Goal: Task Accomplishment & Management: Complete application form

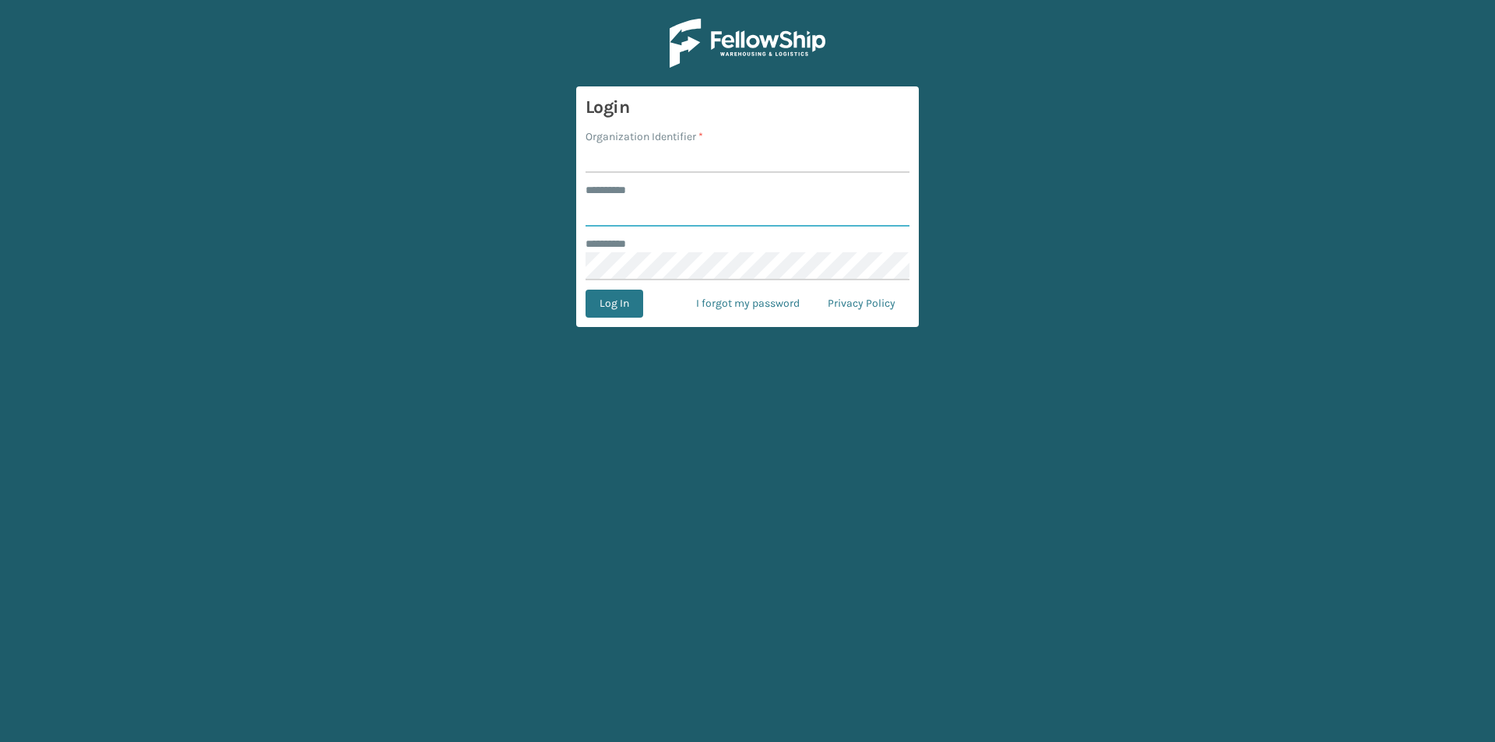
type input "*****"
click at [687, 153] on input "Organization Identifier *" at bounding box center [748, 159] width 324 height 28
type input "LifeStyle"
click at [608, 307] on button "Log In" at bounding box center [615, 304] width 58 height 28
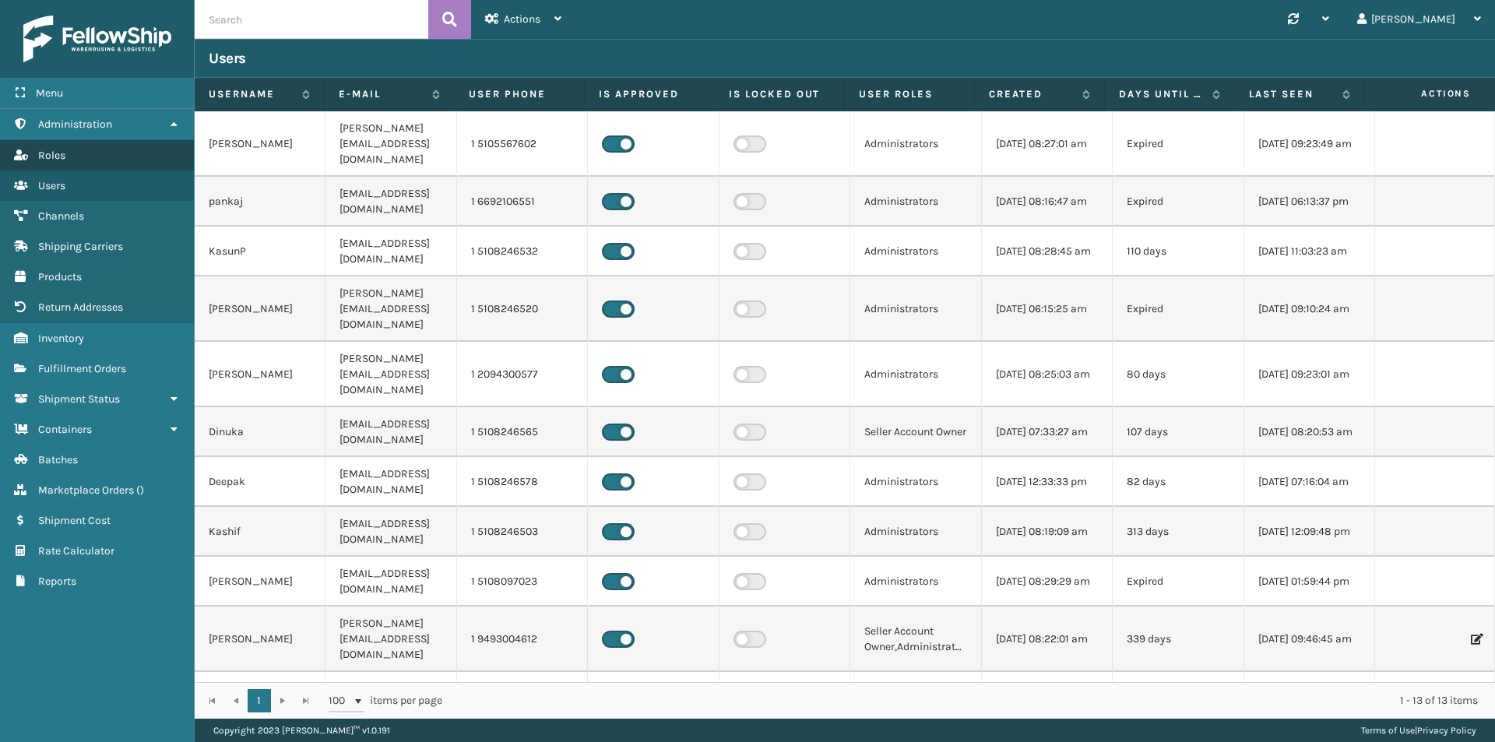
click at [95, 150] on link "Return Addresses Roles" at bounding box center [97, 155] width 194 height 30
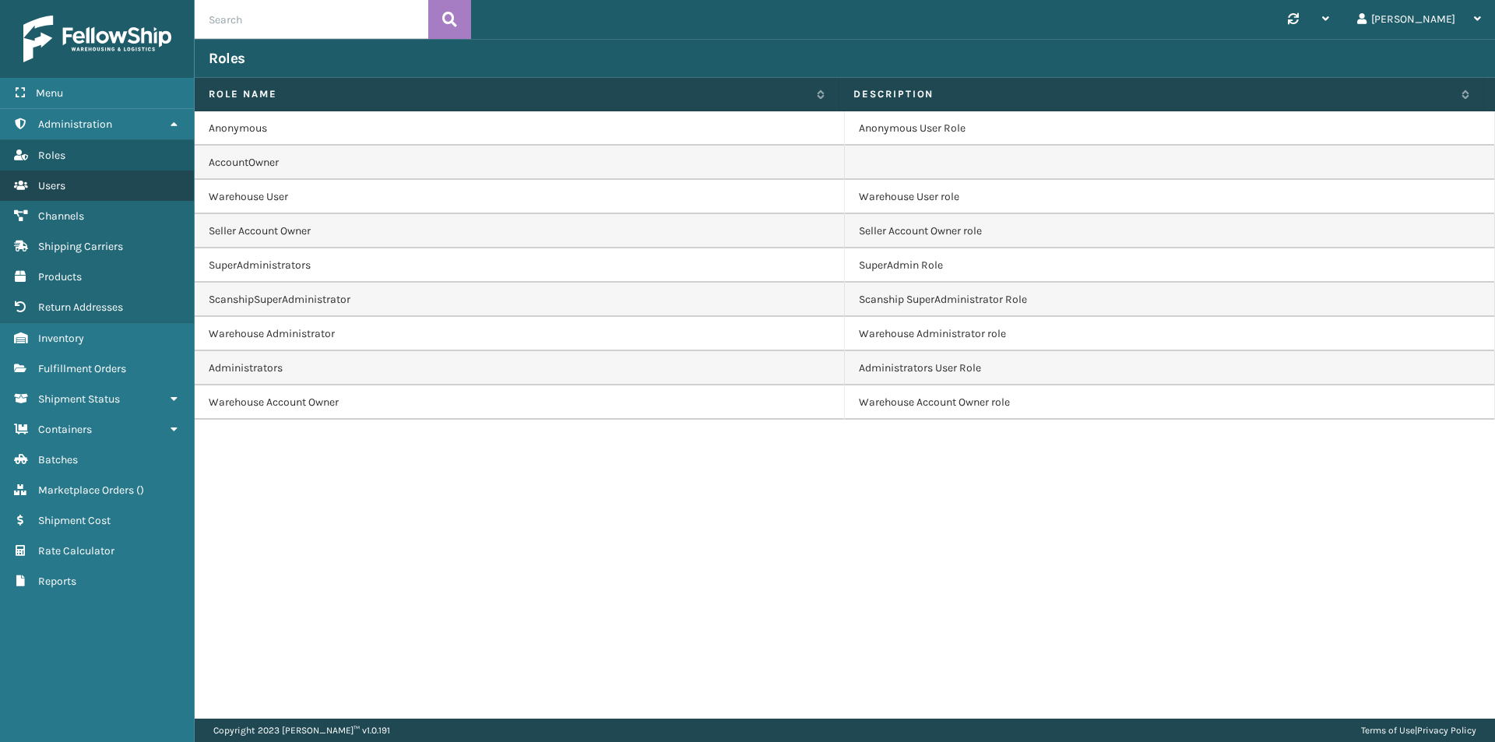
click at [78, 180] on link "Users" at bounding box center [97, 186] width 194 height 30
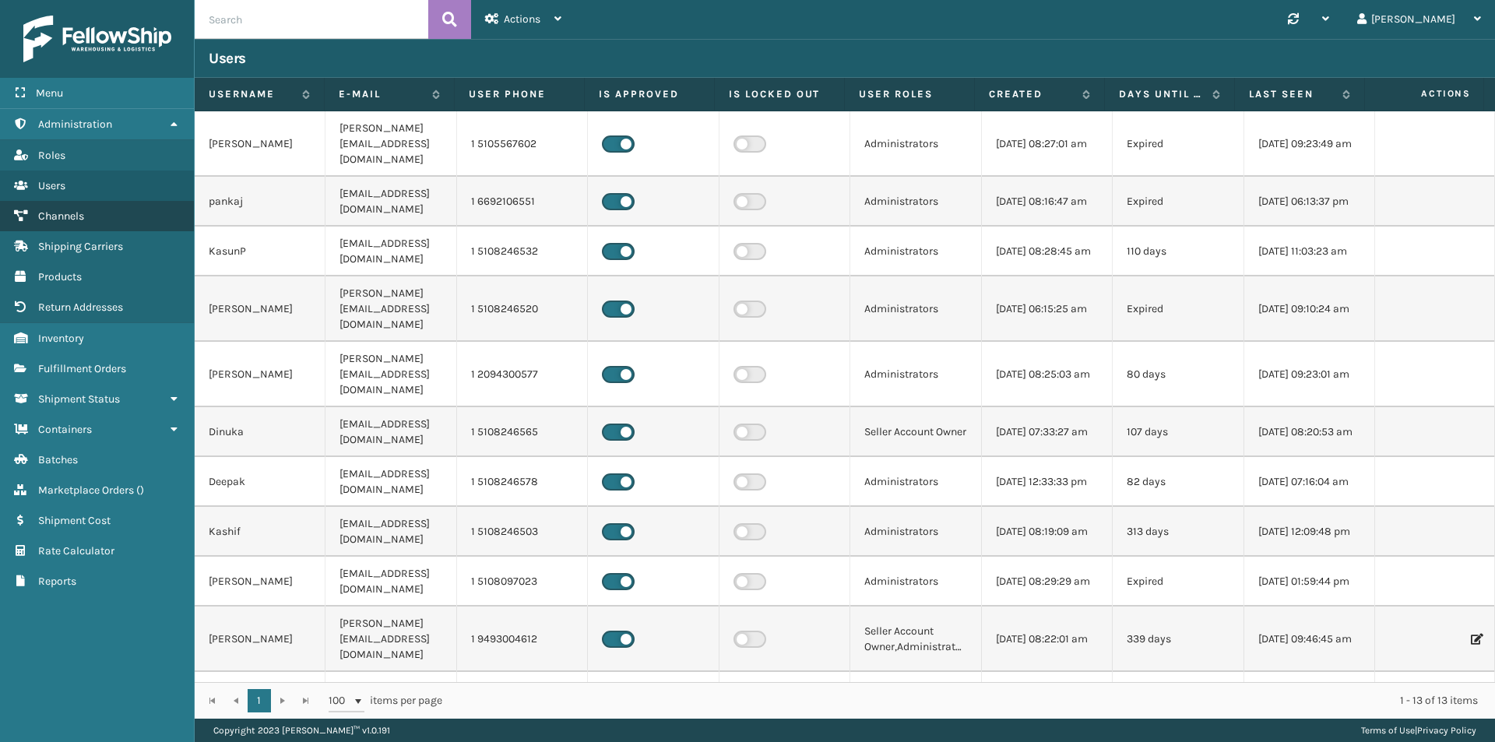
click at [101, 213] on link "Channels" at bounding box center [97, 216] width 194 height 30
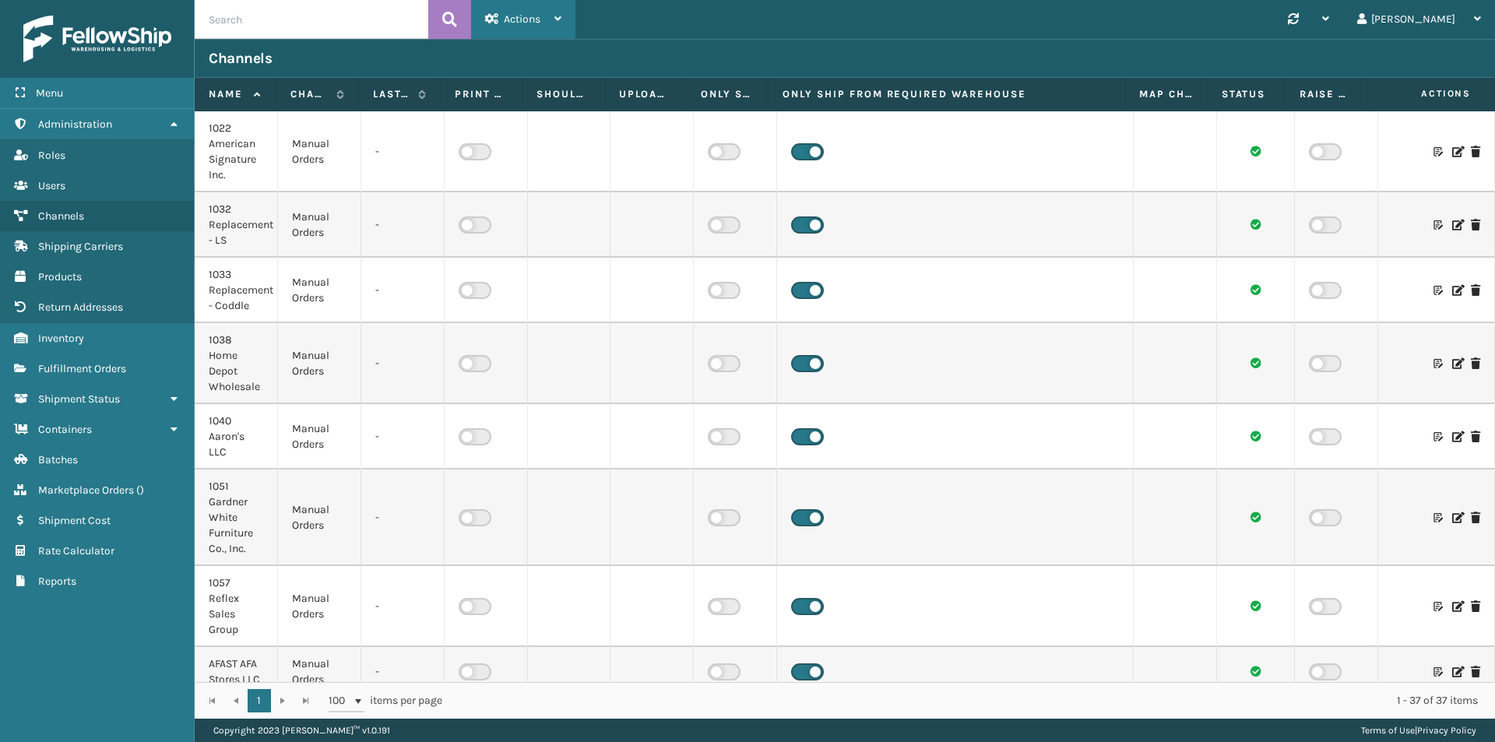
click at [508, 19] on span "Actions" at bounding box center [522, 18] width 37 height 13
click at [519, 57] on button "New Channel" at bounding box center [576, 60] width 209 height 40
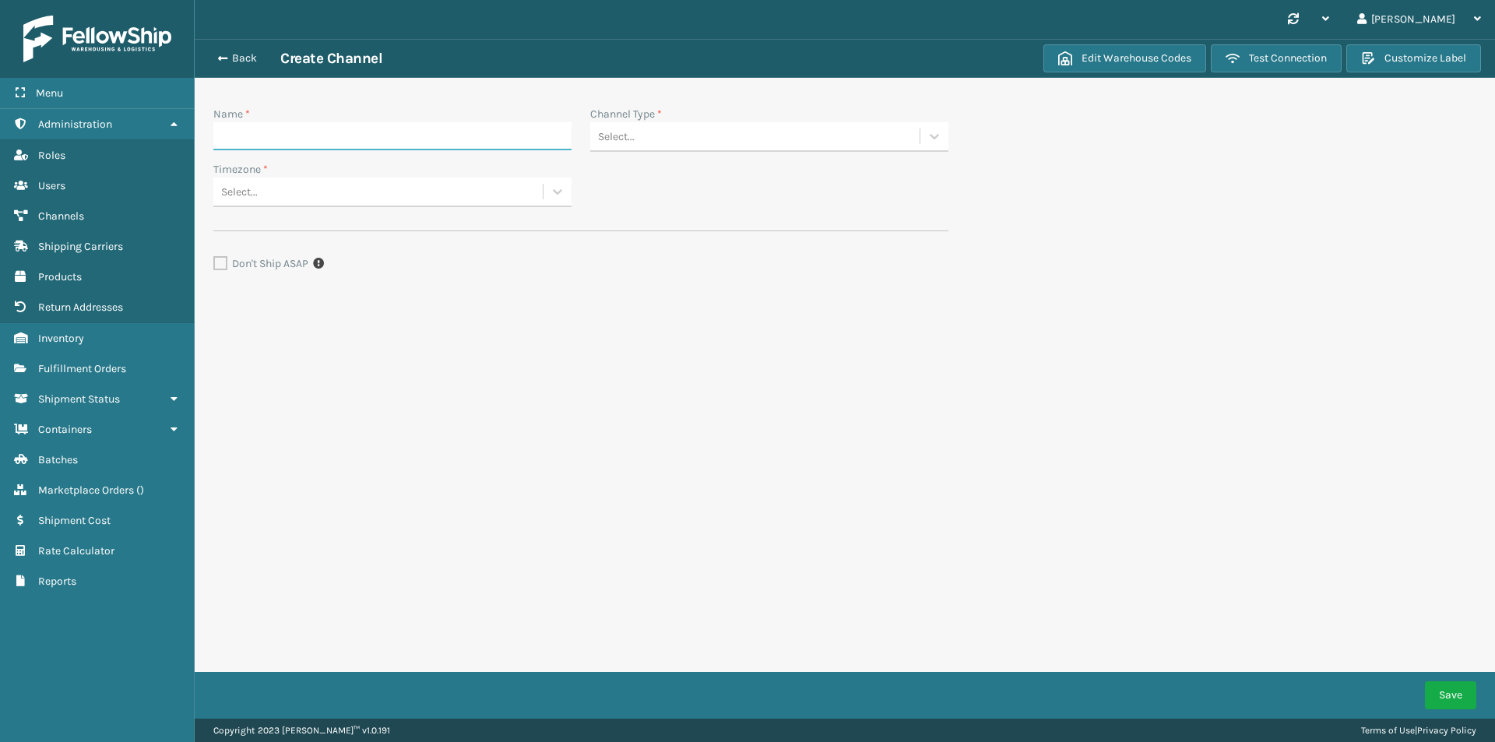
click at [339, 135] on input "Name *" at bounding box center [392, 136] width 358 height 28
paste input "BJSCOMA BJ'[DOMAIN_NAME]"
type input "BJSCOMA BJ'[DOMAIN_NAME]"
click at [681, 137] on div "Select..." at bounding box center [754, 137] width 329 height 26
type input "Manual"
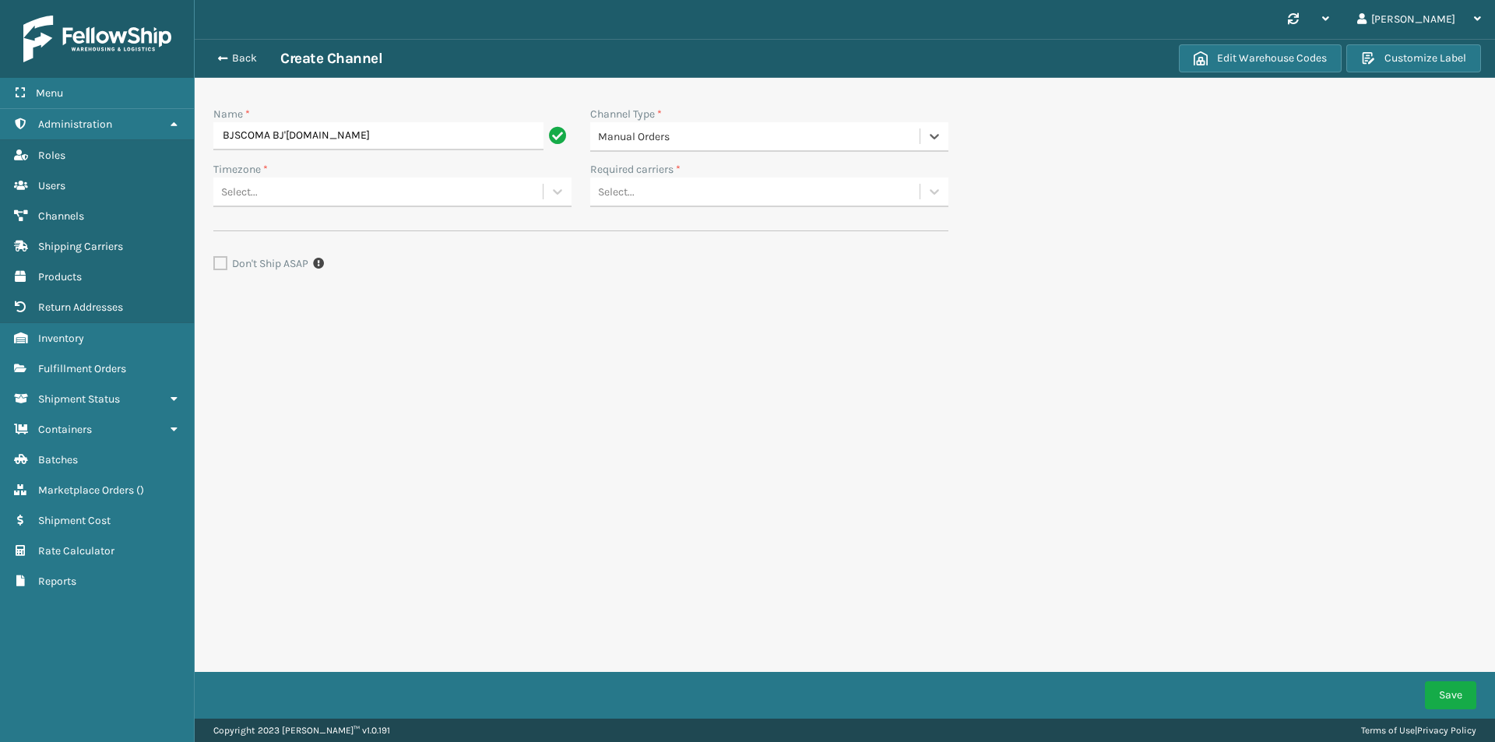
click at [430, 198] on div "Select..." at bounding box center [377, 192] width 329 height 26
type input "AMerica"
type input "Los"
click at [479, 227] on div "America/Los_Angeles" at bounding box center [392, 230] width 358 height 29
click at [701, 188] on div "Select..." at bounding box center [754, 192] width 329 height 26
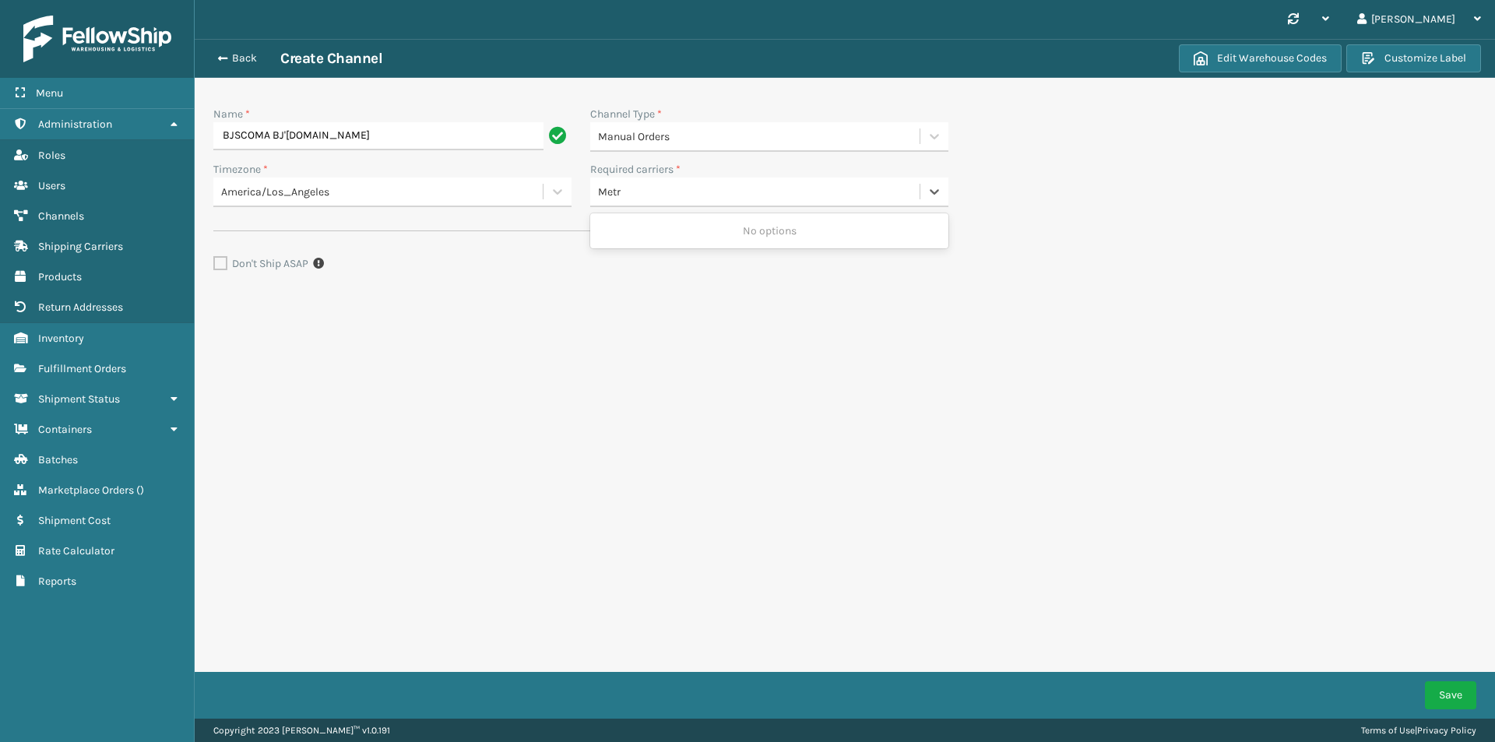
type input "Metro"
click at [719, 230] on div "Metro-B2B-East" at bounding box center [769, 230] width 358 height 29
click at [745, 193] on div "Metro-B2B-East" at bounding box center [740, 192] width 301 height 26
type input "metro"
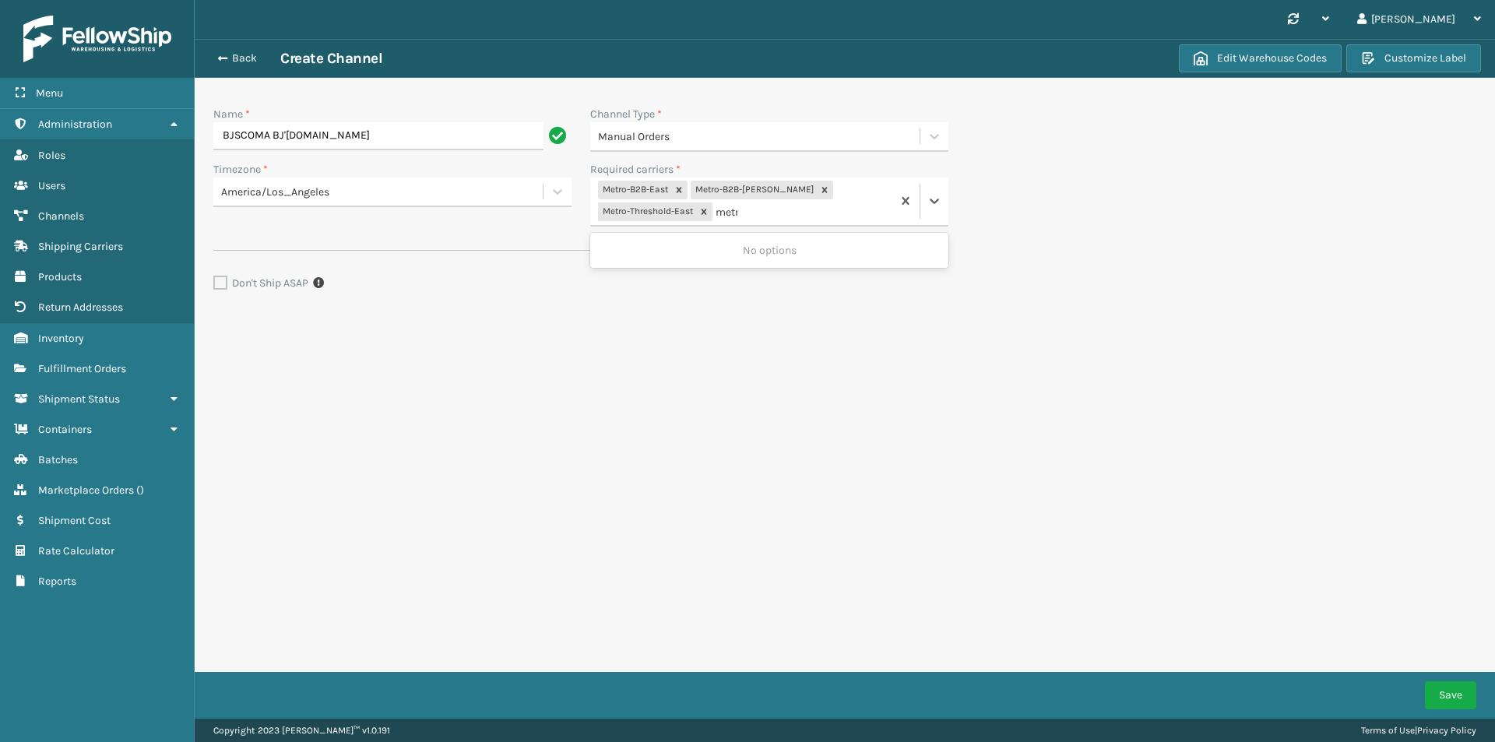
type input "metro"
click at [1355, 202] on section "Back Create Channel Edit Warehouse Codes Customize Label Name * BJSCOMA BJ'[DOM…" at bounding box center [845, 232] width 1300 height 386
click at [1418, 52] on button "Customize Label" at bounding box center [1413, 58] width 135 height 28
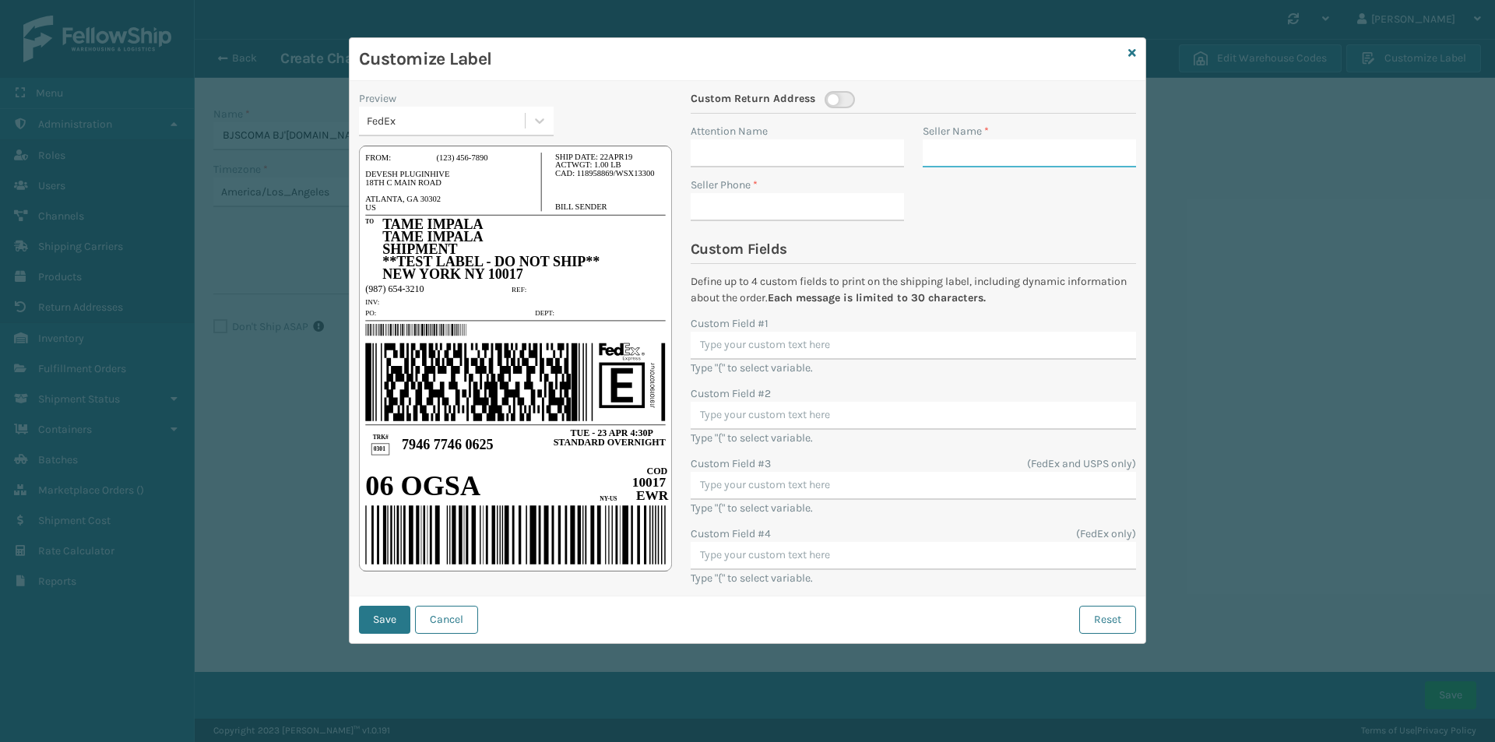
click at [972, 147] on input "Seller Name *" at bounding box center [1029, 153] width 213 height 28
type input "BJ's"
type input "9999999999"
click at [356, 609] on div "Save Cancel Reset" at bounding box center [748, 619] width 796 height 47
click at [368, 617] on button "Save" at bounding box center [384, 620] width 51 height 28
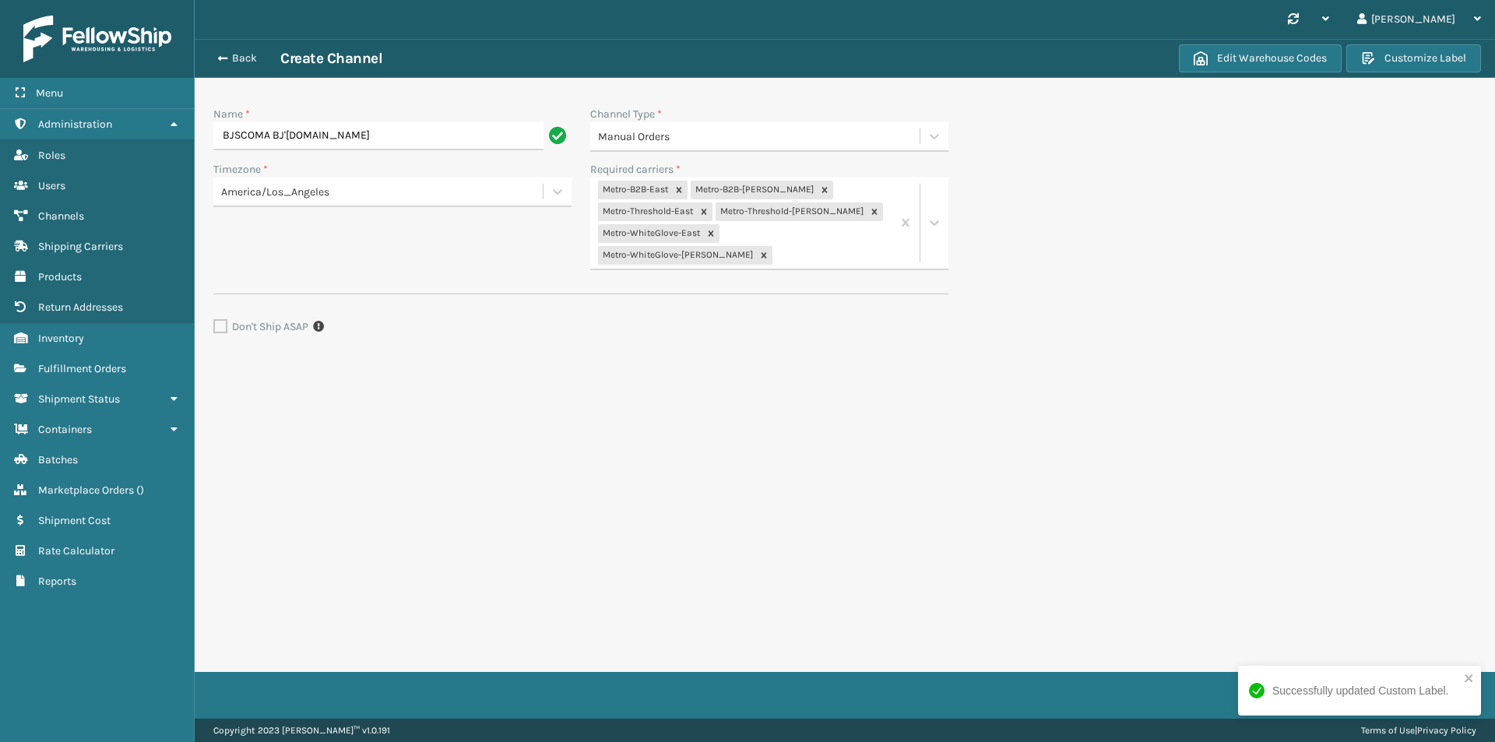
click at [1464, 668] on div "Successfully updated Custom Label." at bounding box center [1359, 691] width 243 height 50
click at [1466, 688] on button "Save" at bounding box center [1450, 695] width 51 height 28
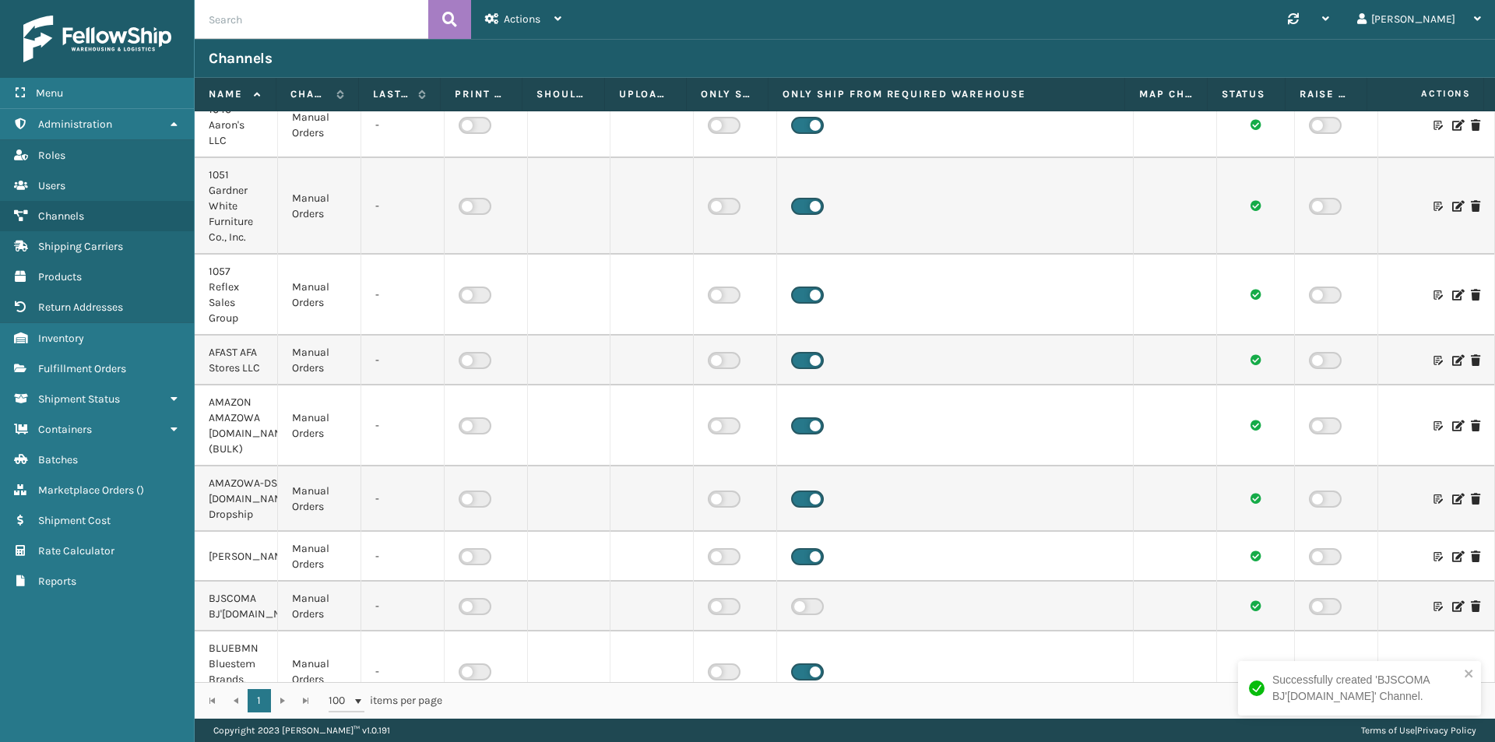
scroll to position [623, 0]
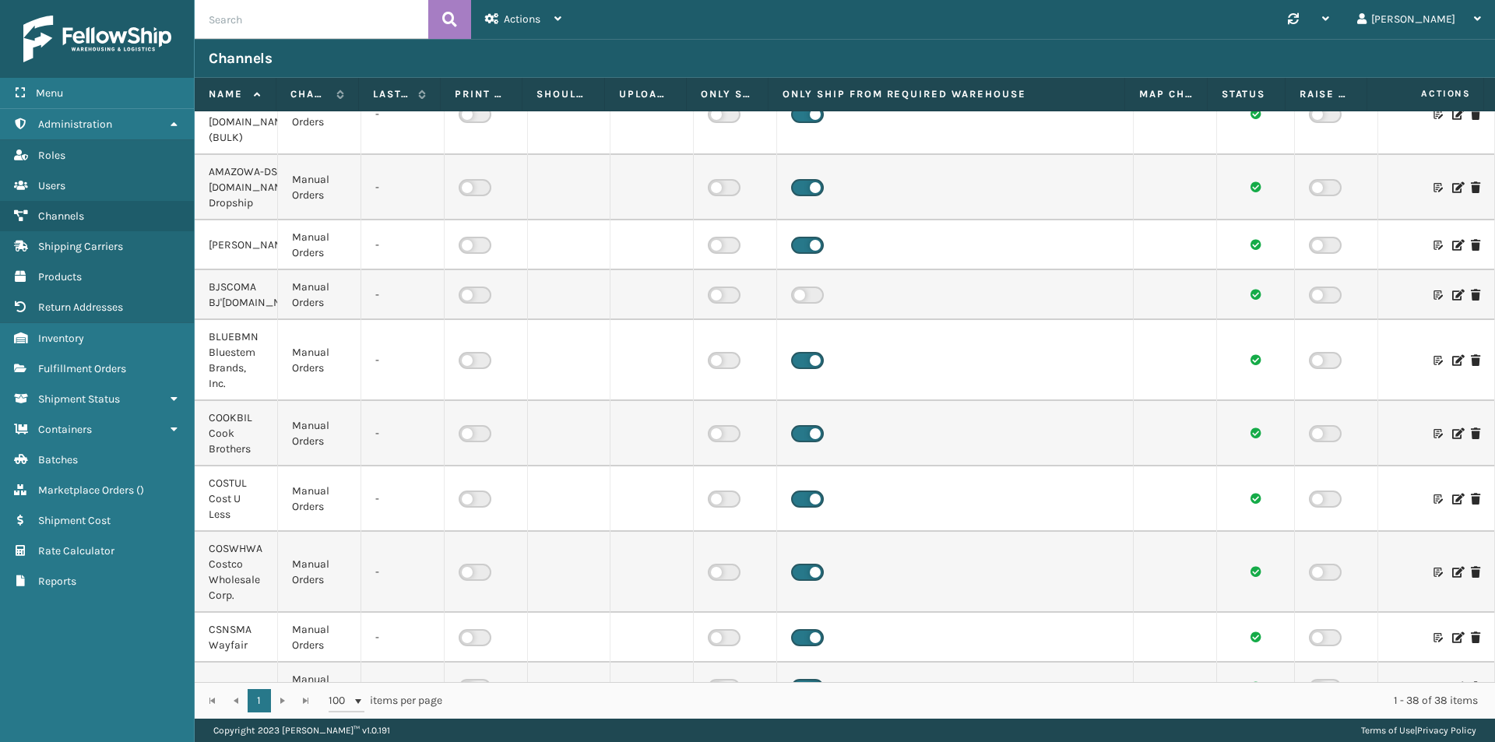
click at [1452, 301] on icon at bounding box center [1456, 295] width 9 height 11
